Goal: Information Seeking & Learning: Learn about a topic

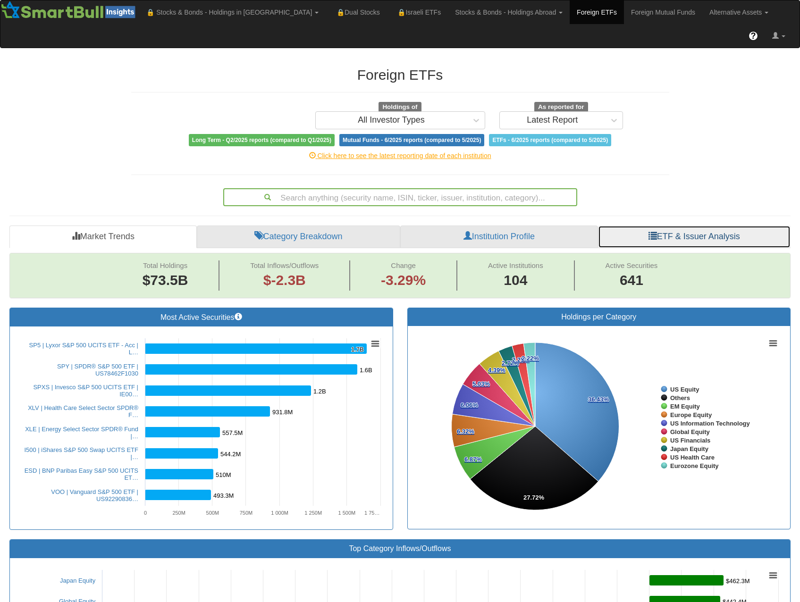
click at [663, 226] on link "ETF & Issuer Analysis" at bounding box center [694, 237] width 193 height 23
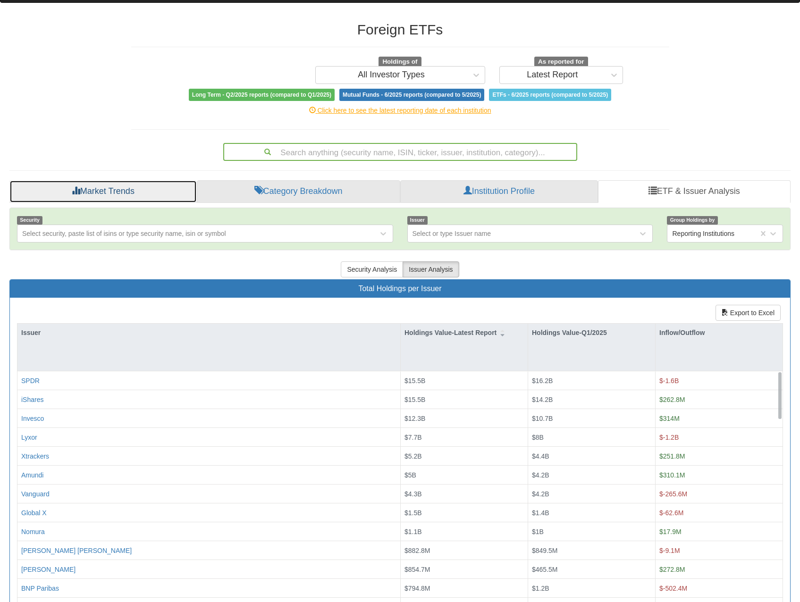
click at [152, 180] on link "Market Trends" at bounding box center [102, 191] width 187 height 23
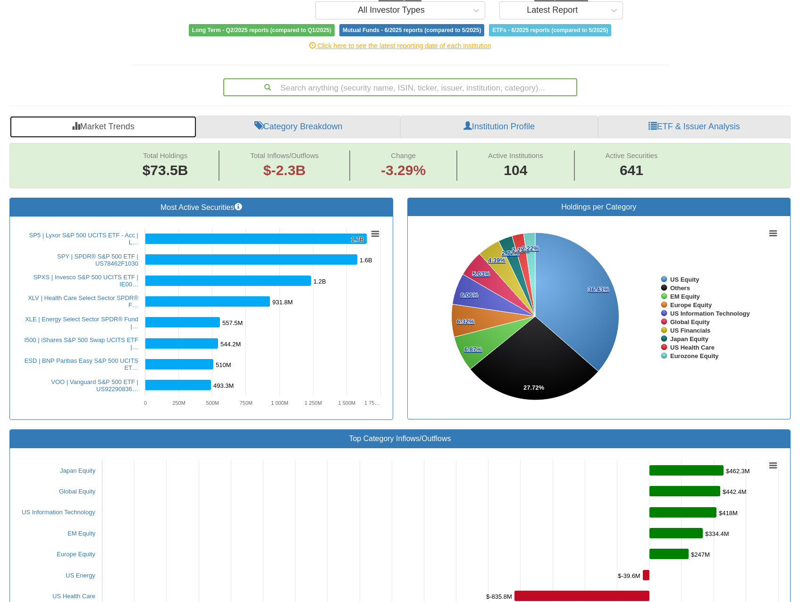
scroll to position [63, 0]
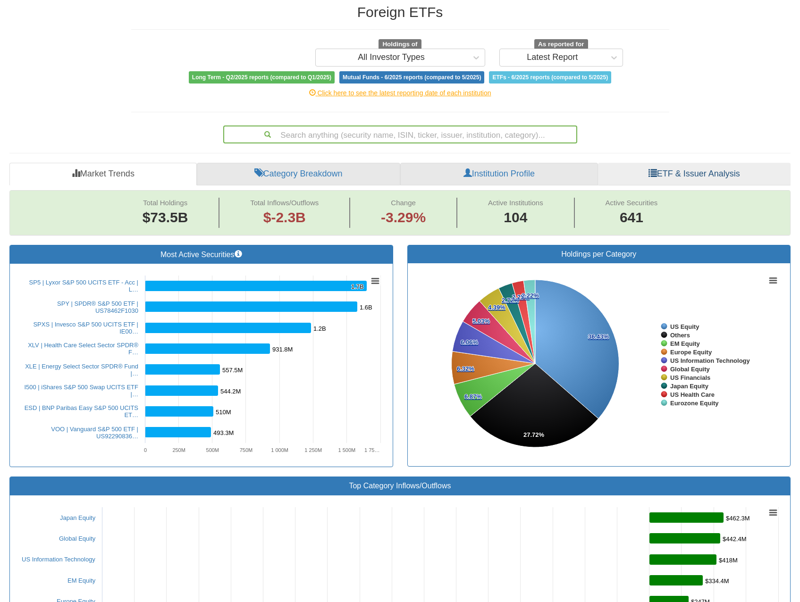
click at [674, 163] on link "ETF & Issuer Analysis" at bounding box center [694, 174] width 193 height 23
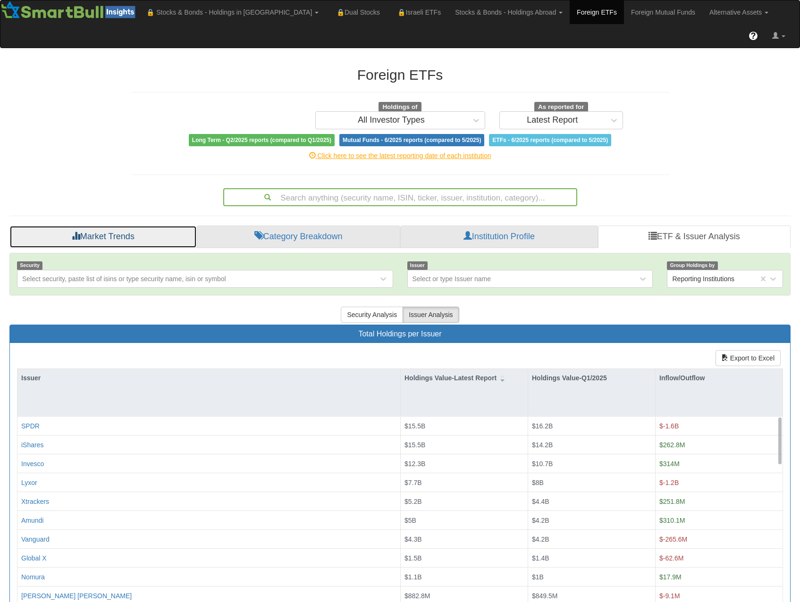
click at [120, 226] on link "Market Trends" at bounding box center [102, 237] width 187 height 23
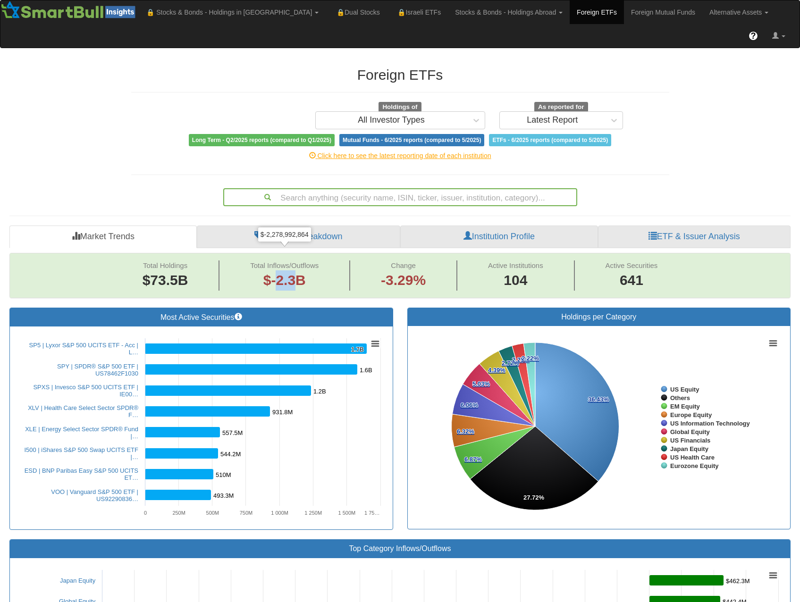
drag, startPoint x: 277, startPoint y: 253, endPoint x: 293, endPoint y: 255, distance: 16.6
click at [293, 272] on span "$-2.3B" at bounding box center [284, 280] width 42 height 16
drag, startPoint x: 293, startPoint y: 255, endPoint x: 288, endPoint y: 261, distance: 7.3
click at [288, 272] on span "$-2.3B" at bounding box center [284, 280] width 42 height 16
drag, startPoint x: 359, startPoint y: 51, endPoint x: 444, endPoint y: 53, distance: 85.0
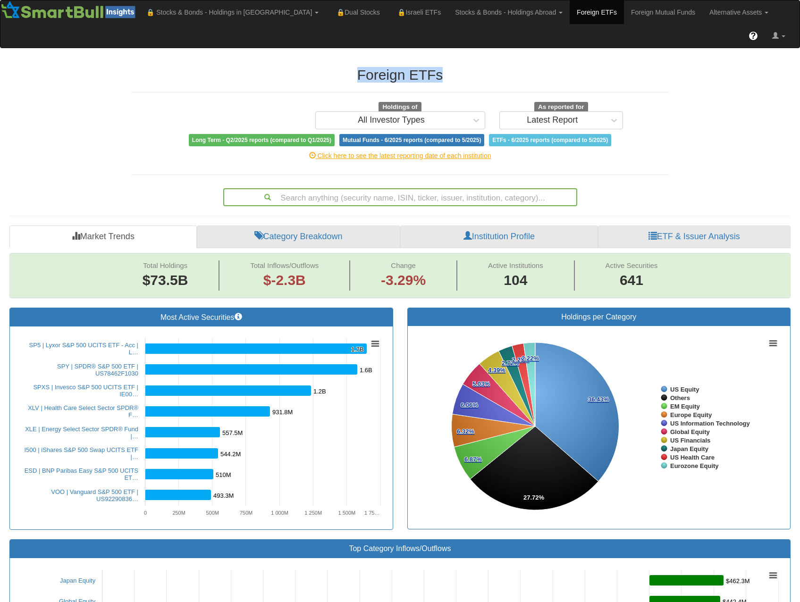
click at [444, 67] on h2 "Foreign ETFs" at bounding box center [400, 75] width 538 height 16
drag, startPoint x: 440, startPoint y: 49, endPoint x: 360, endPoint y: 53, distance: 80.8
click at [360, 67] on h2 "Foreign ETFs" at bounding box center [400, 75] width 538 height 16
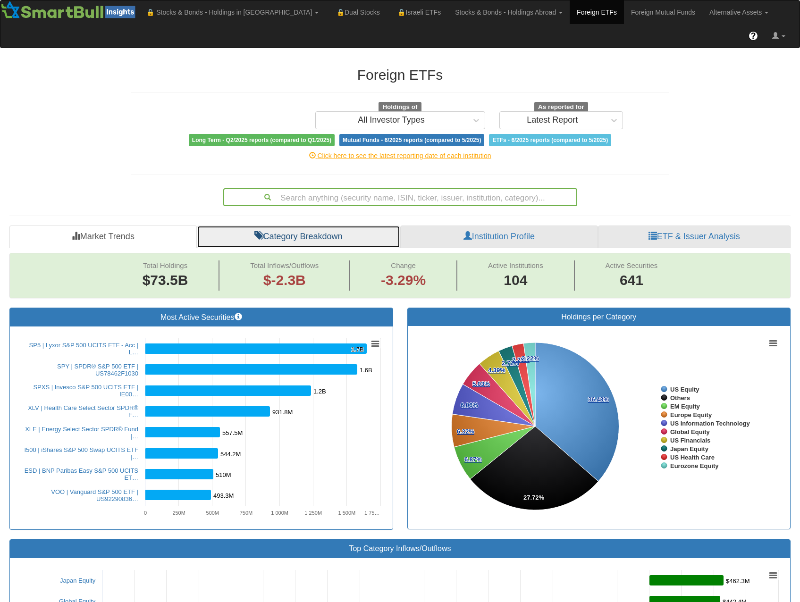
click at [311, 226] on link "Category Breakdown" at bounding box center [298, 237] width 203 height 23
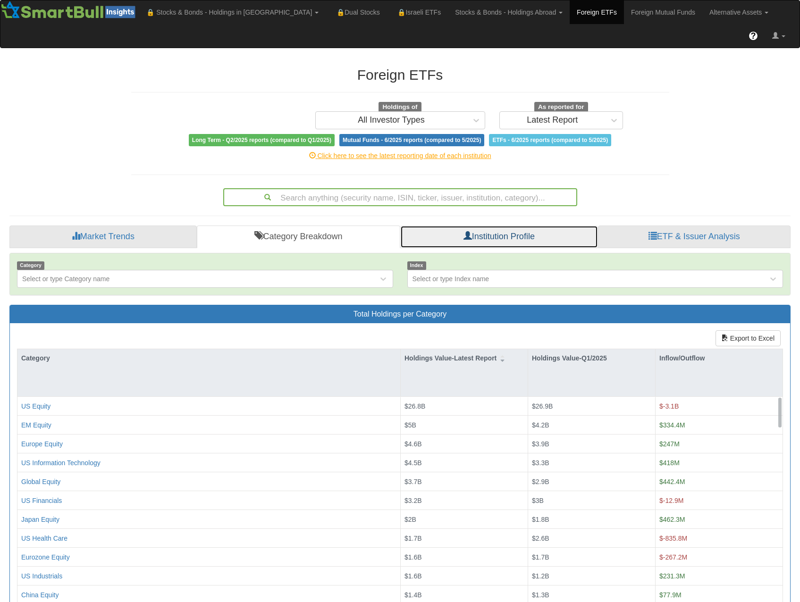
click at [500, 226] on link "Institution Profile" at bounding box center [498, 237] width 197 height 23
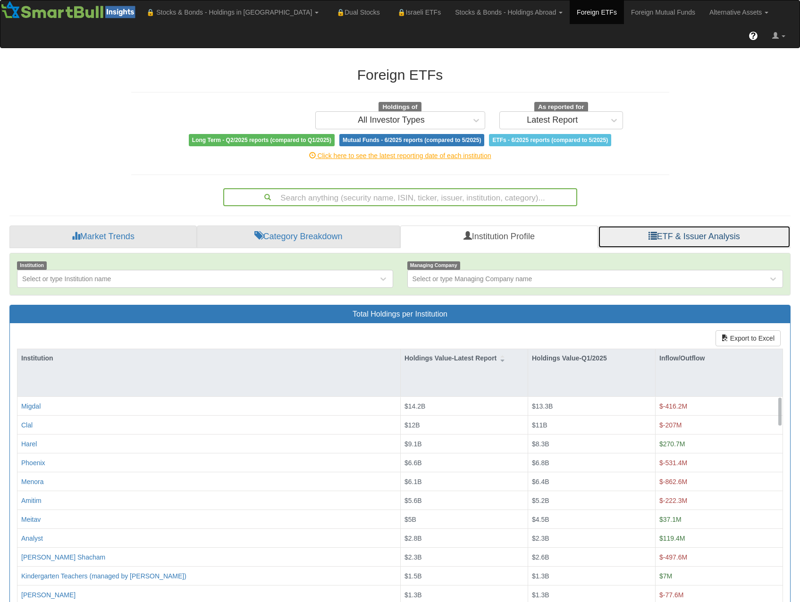
click at [652, 231] on span at bounding box center [652, 235] width 8 height 8
click at [653, 231] on span at bounding box center [652, 235] width 8 height 8
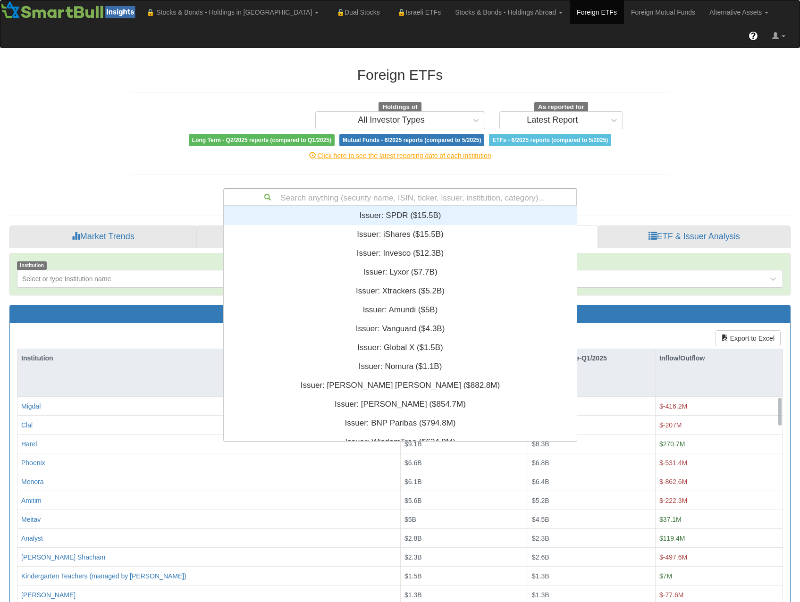
click at [341, 189] on div "Search anything (security name, ISIN, ticker, issuer, institution, category)..." at bounding box center [400, 197] width 352 height 16
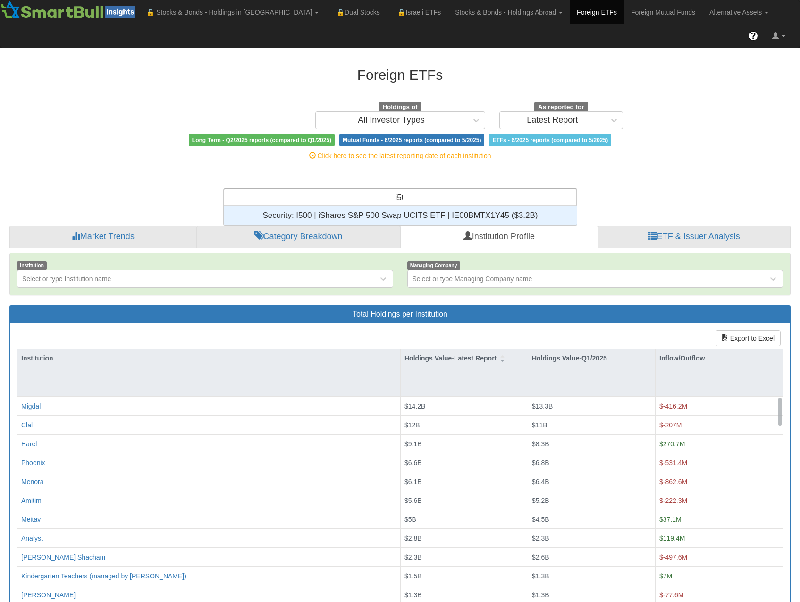
type input "i500"
